Goal: Transaction & Acquisition: Purchase product/service

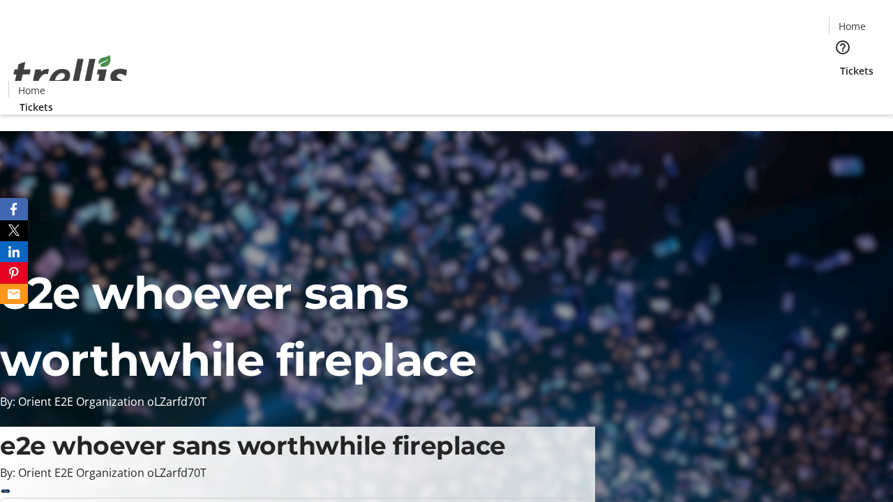
click at [840, 63] on span "Tickets" at bounding box center [856, 70] width 33 height 15
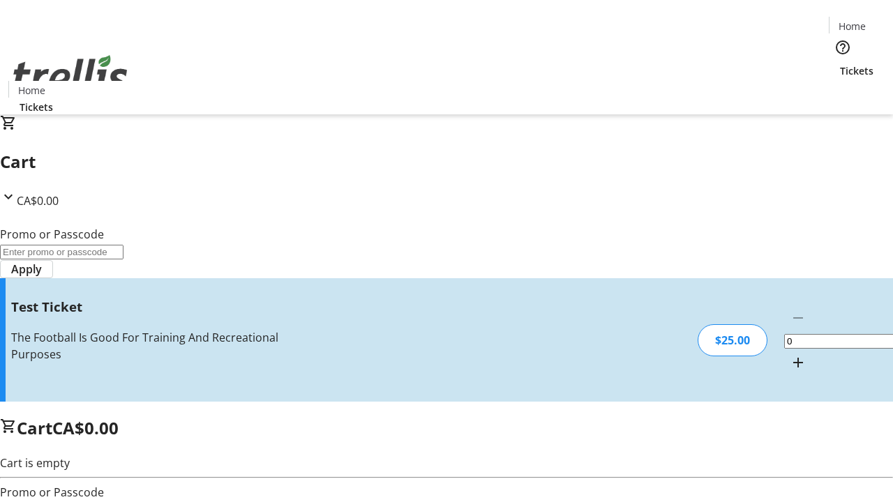
click at [790, 354] on mat-icon "Increment by one" at bounding box center [798, 362] width 17 height 17
type input "1"
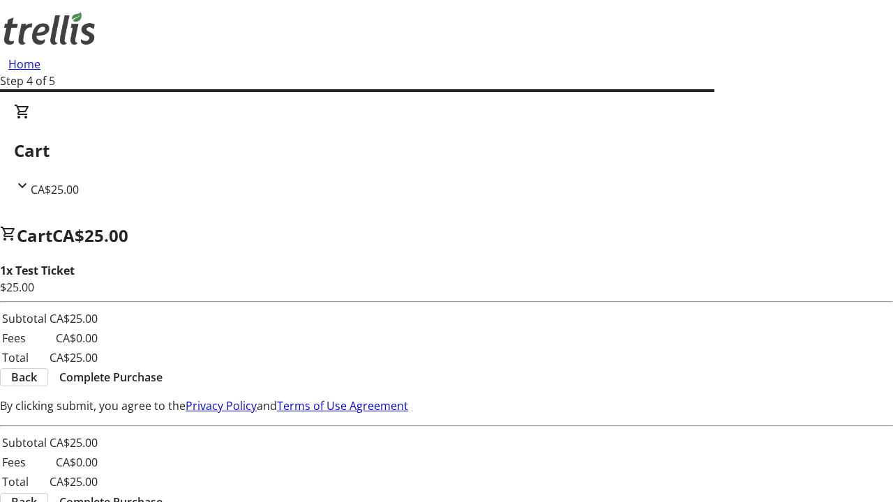
click at [163, 369] on span "Complete Purchase" at bounding box center [110, 377] width 103 height 17
